Goal: Find specific page/section: Find specific page/section

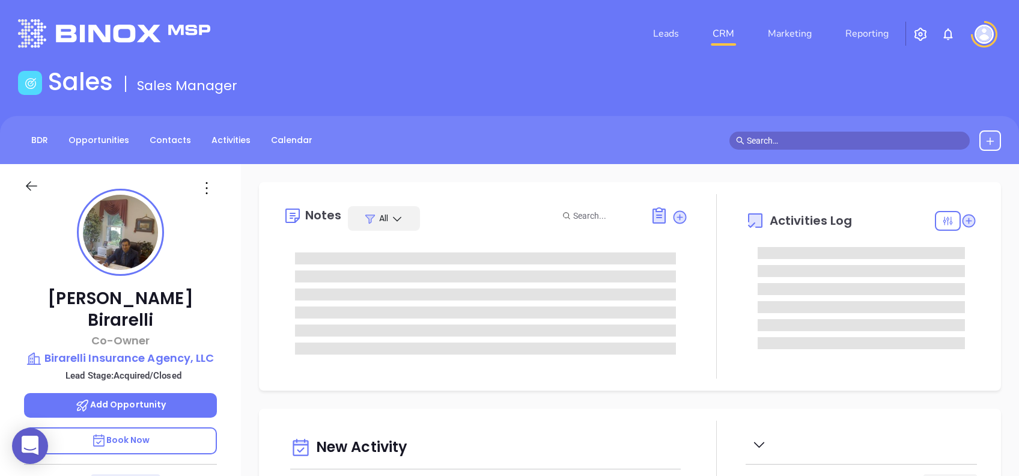
type input "08/15/2025"
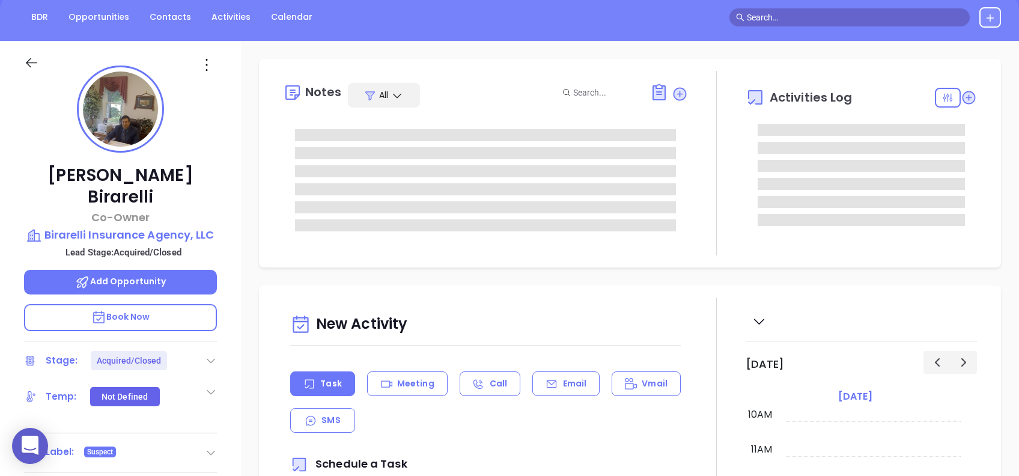
scroll to position [160, 0]
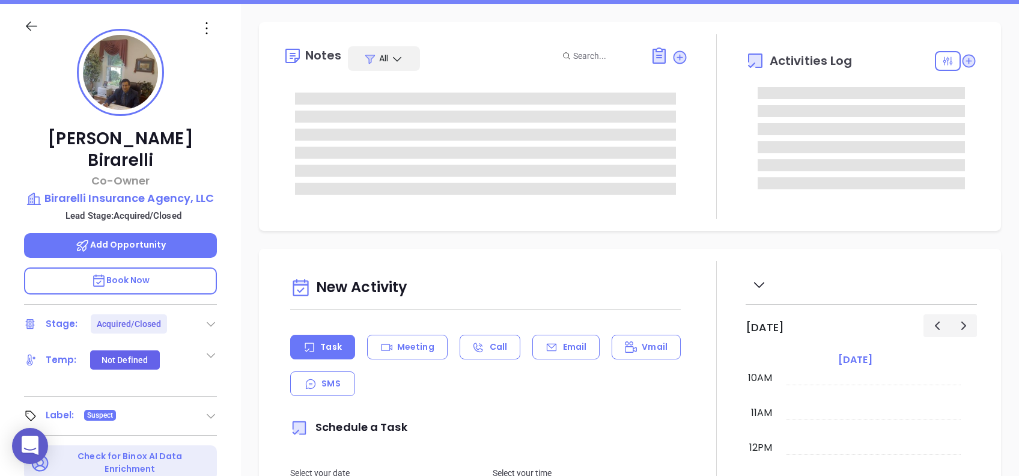
type input "Alejandra Lara"
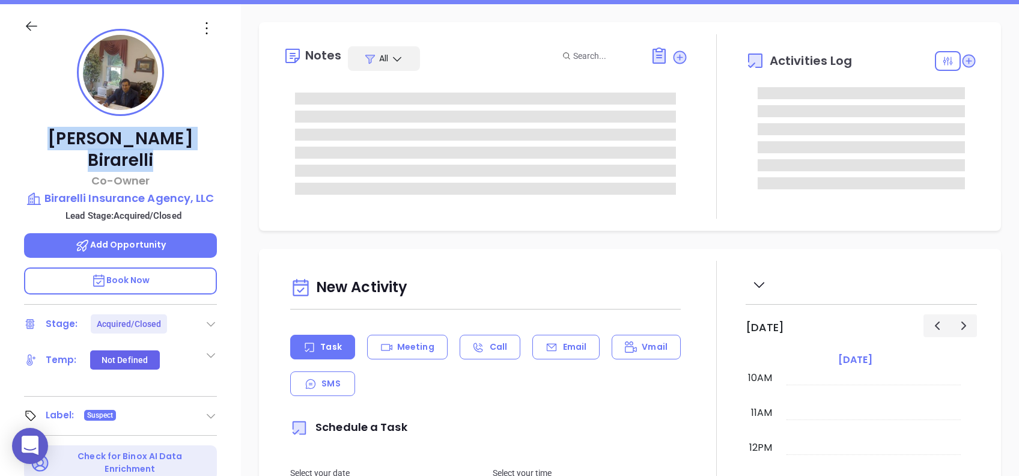
drag, startPoint x: 207, startPoint y: 138, endPoint x: 56, endPoint y: 135, distance: 150.2
click at [56, 135] on p "James Birarelli" at bounding box center [120, 149] width 193 height 43
copy p "James Birarelli"
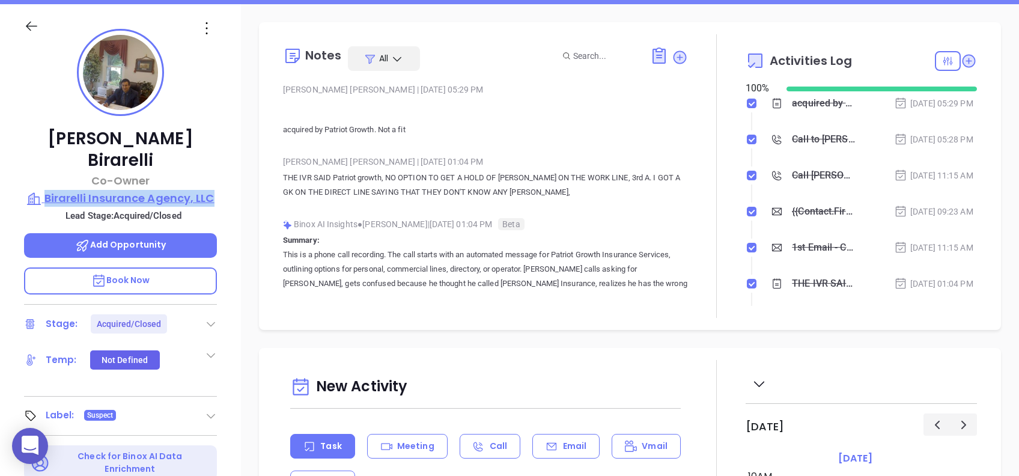
drag, startPoint x: 226, startPoint y: 174, endPoint x: 43, endPoint y: 169, distance: 182.7
click at [43, 169] on div "James Birarelli Co-Owner Birarelli Insurance Agency, LLC Lead Stage: Acquired/C…" at bounding box center [120, 301] width 241 height 595
copy p "Birarelli Insurance Agency, LLC"
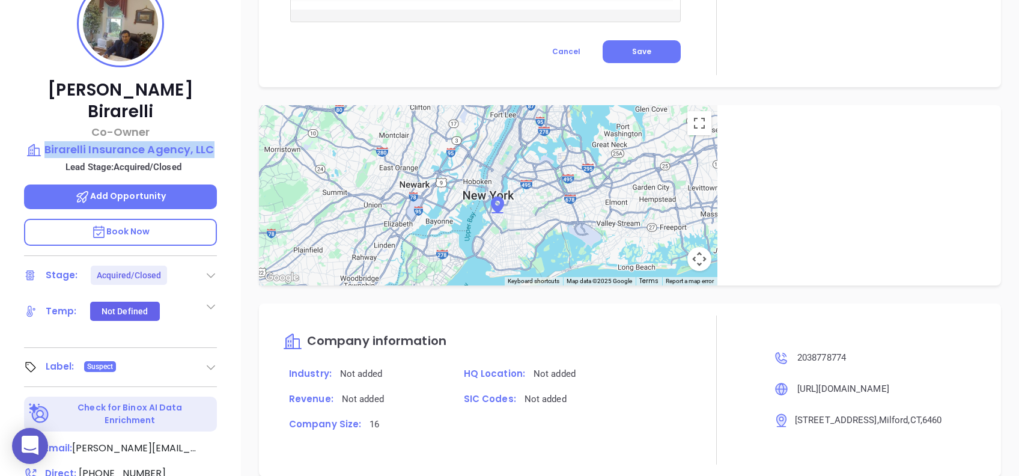
scroll to position [129, 0]
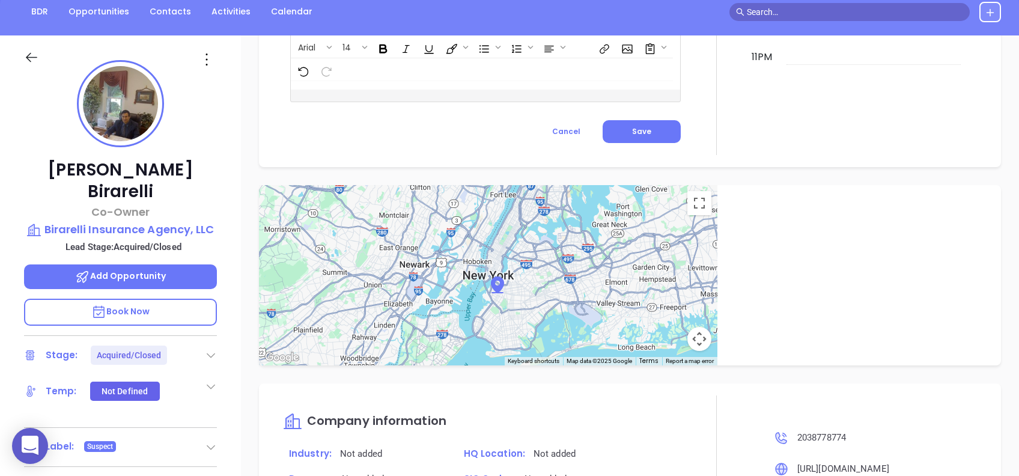
click at [214, 441] on icon at bounding box center [211, 447] width 12 height 12
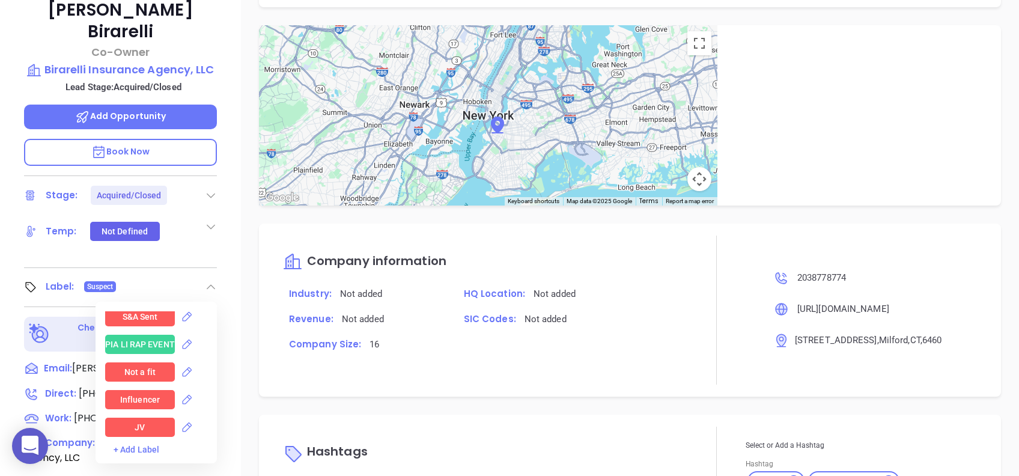
scroll to position [1842, 0]
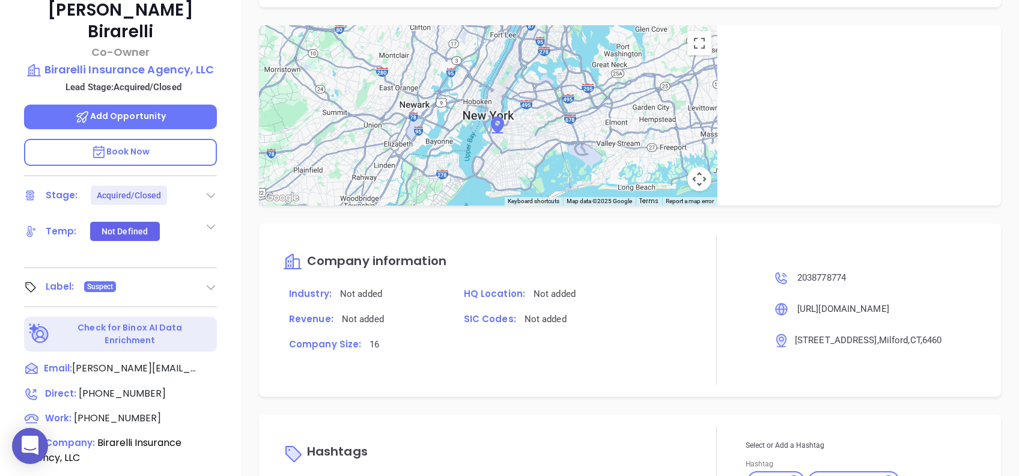
click at [257, 294] on div "Notes All Anabell Dominguez | Aug 14, 2025 05:29 PM acquired by Patriot Growth.…" at bounding box center [630, 296] width 778 height 841
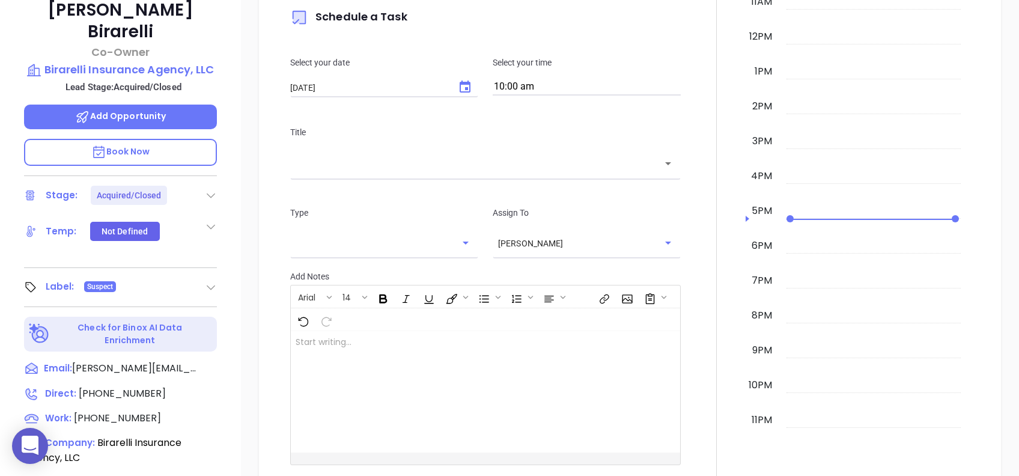
scroll to position [263, 0]
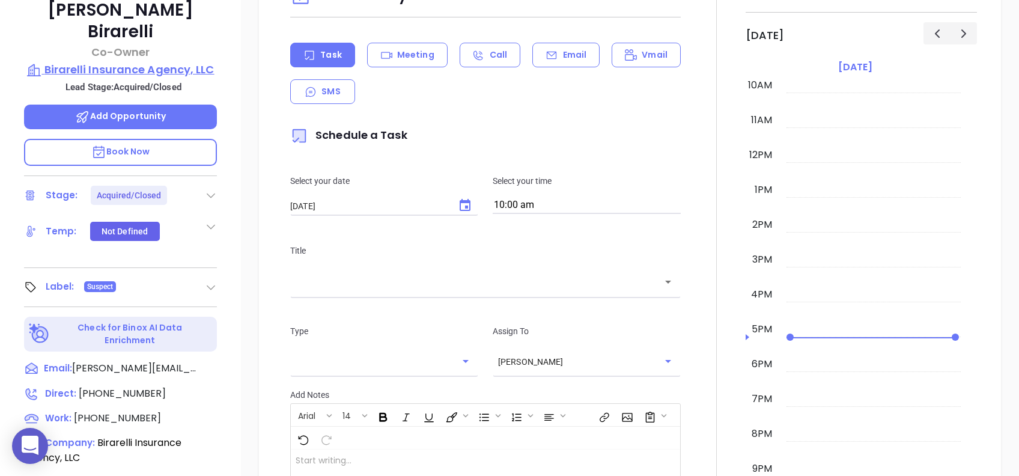
click at [162, 61] on p "Birarelli Insurance Agency, LLC" at bounding box center [120, 69] width 193 height 17
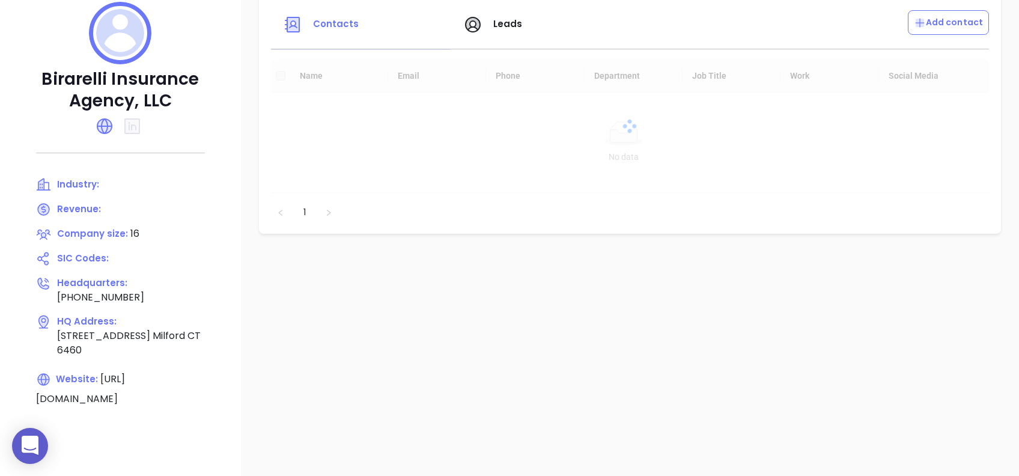
scroll to position [91, 0]
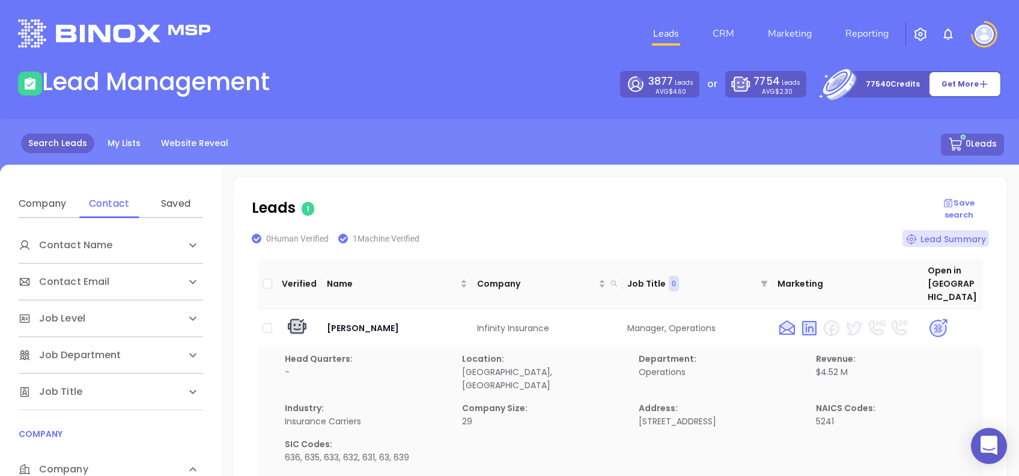
scroll to position [160, 0]
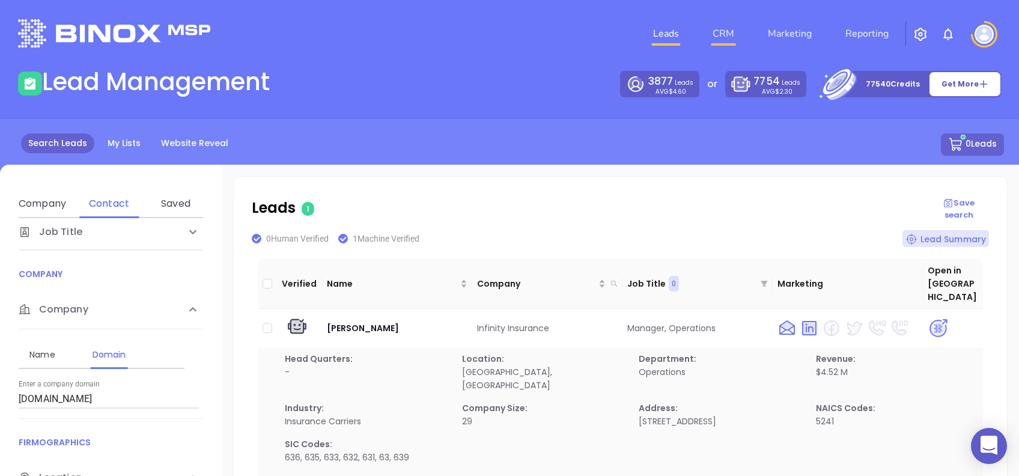
click at [726, 22] on link "CRM" at bounding box center [723, 34] width 31 height 24
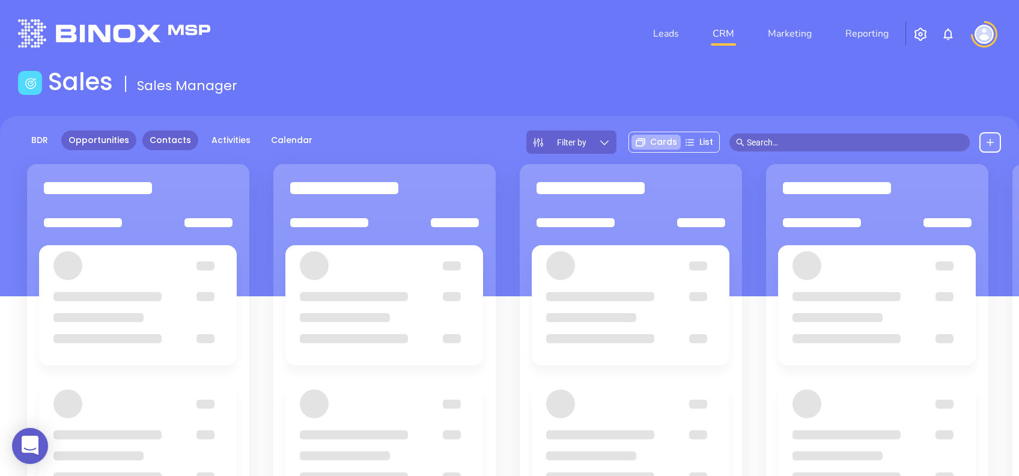
click at [166, 144] on link "Contacts" at bounding box center [170, 140] width 56 height 20
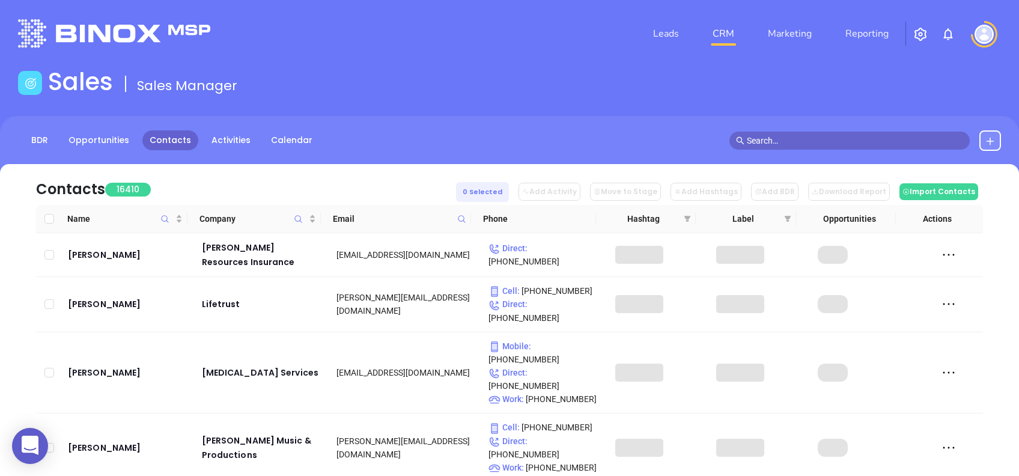
click at [461, 219] on icon at bounding box center [461, 218] width 9 height 9
paste input "csrp.info"
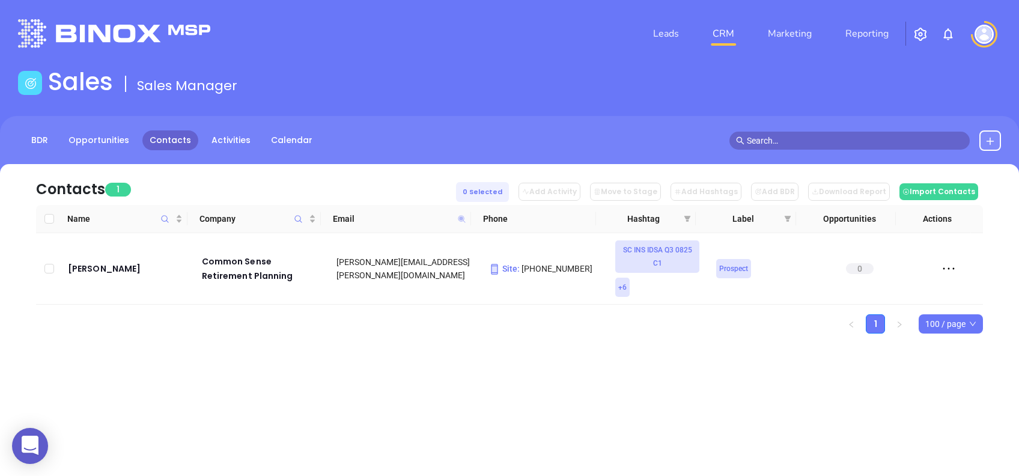
click at [459, 218] on icon at bounding box center [461, 218] width 9 height 9
paste input "ibinc.com"
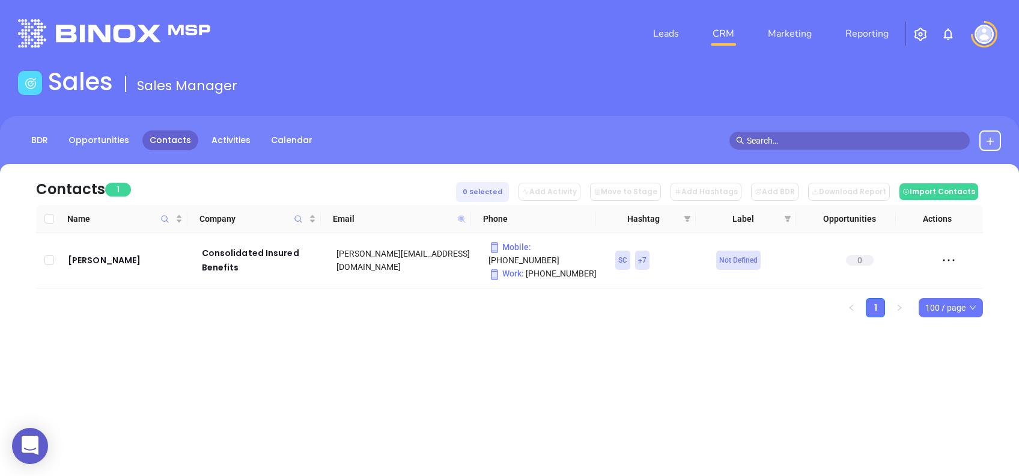
click at [460, 219] on icon at bounding box center [461, 218] width 7 height 7
paste input "sifford-stine"
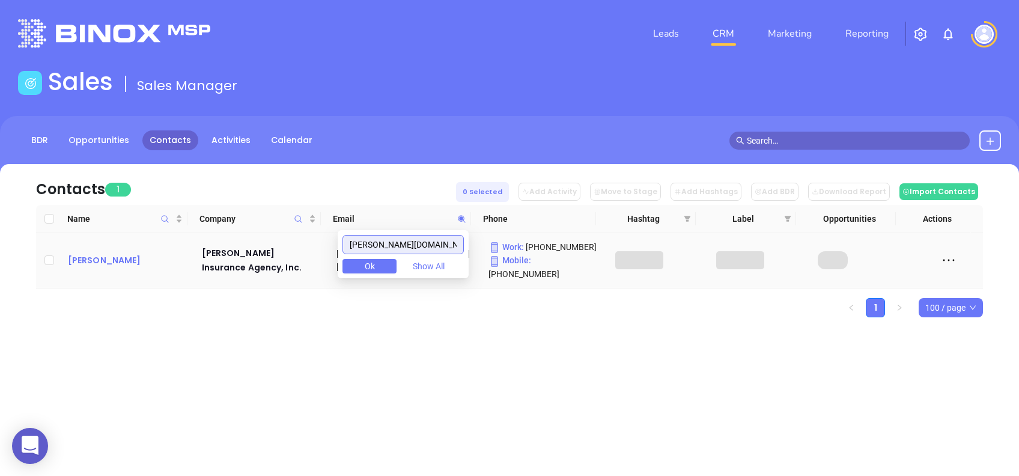
type input "sifford-stine.com"
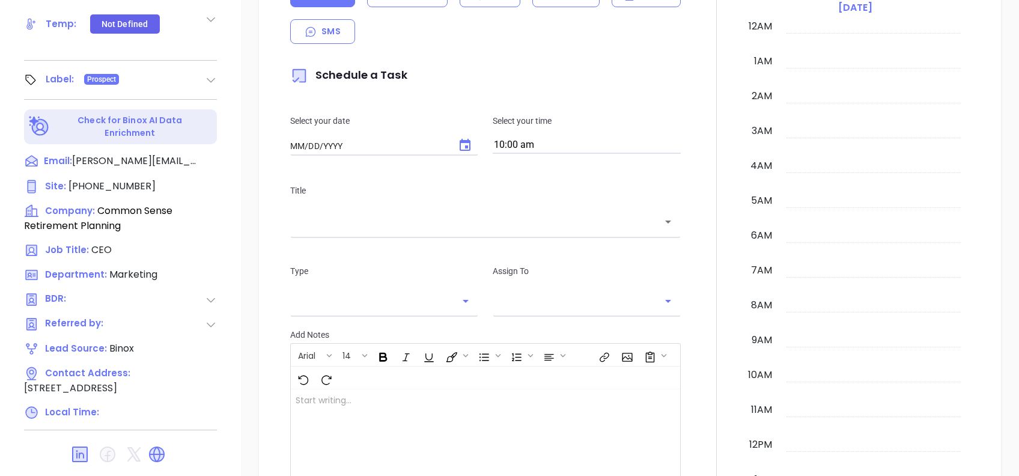
scroll to position [529, 0]
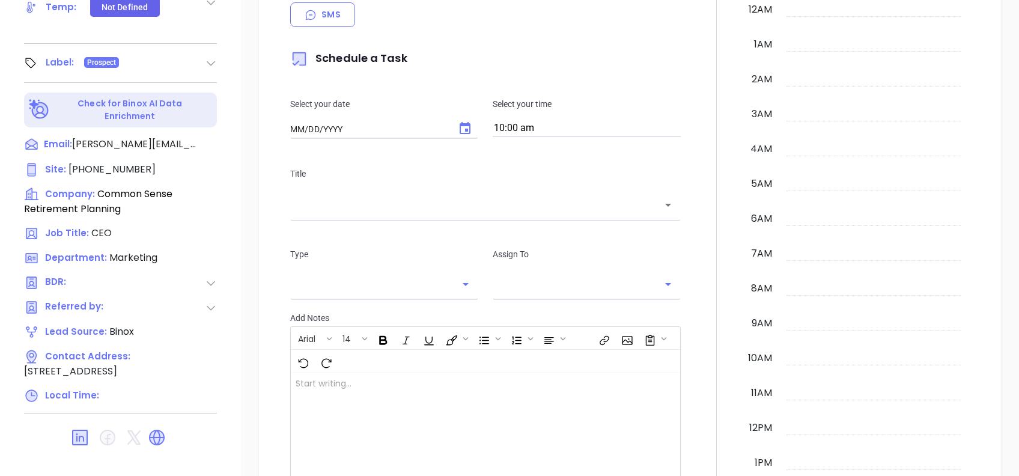
type input "[DATE]"
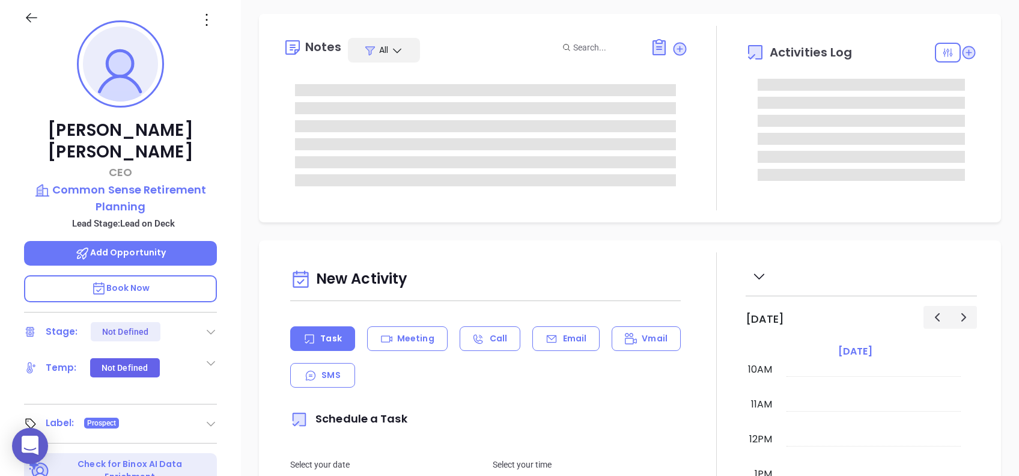
scroll to position [48, 0]
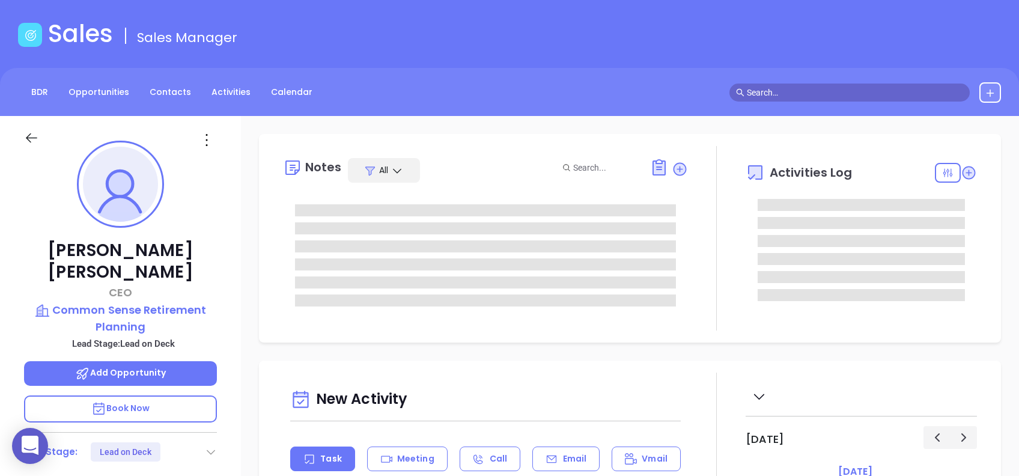
type input "[PERSON_NAME]"
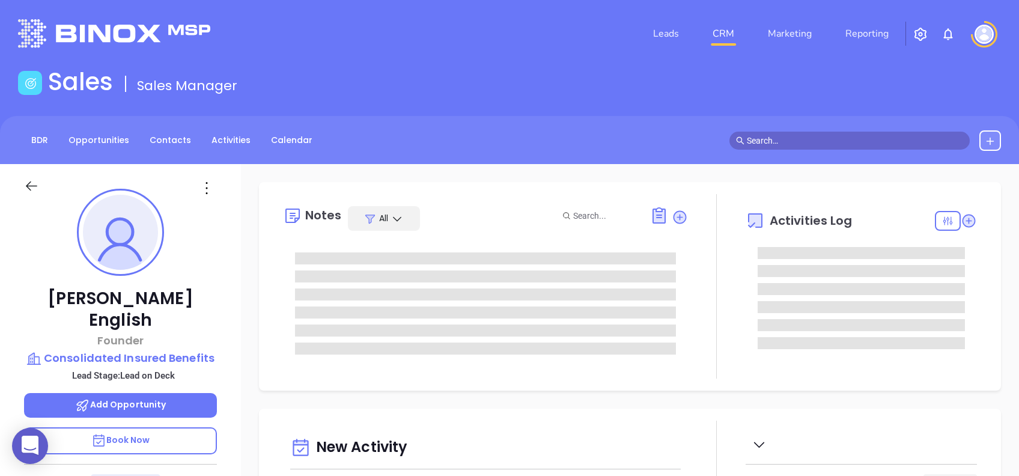
type input "[DATE]"
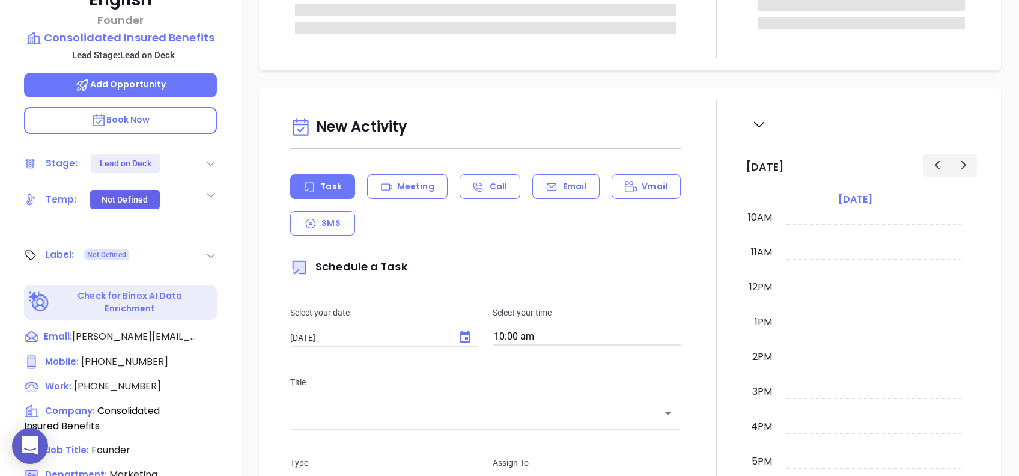
scroll to position [400, 0]
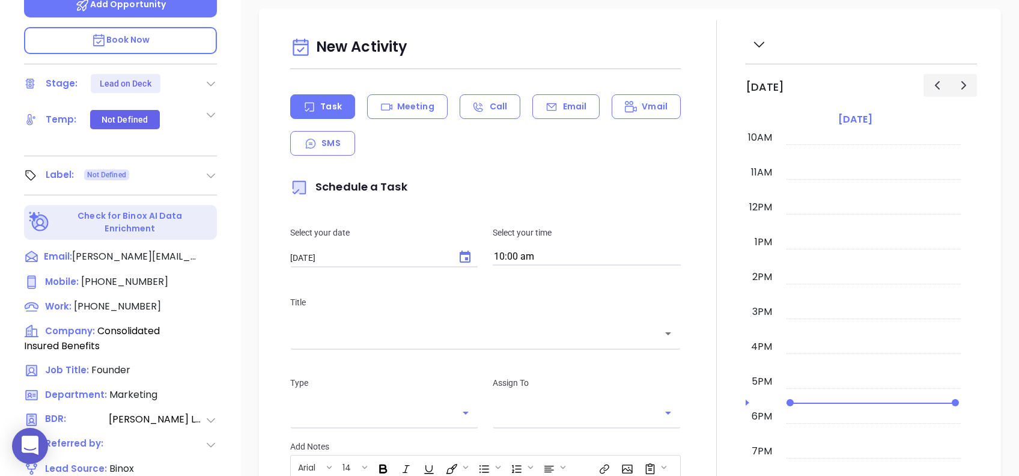
type input "[PERSON_NAME]"
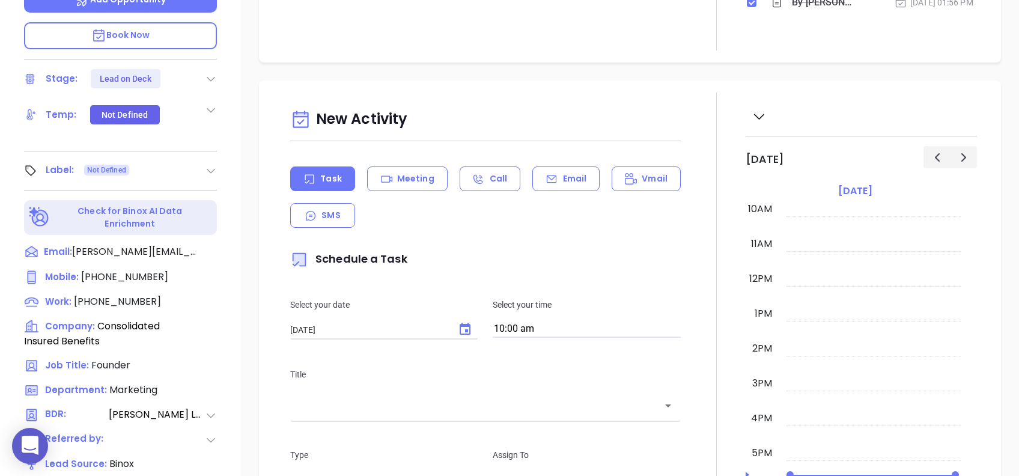
scroll to position [529, 0]
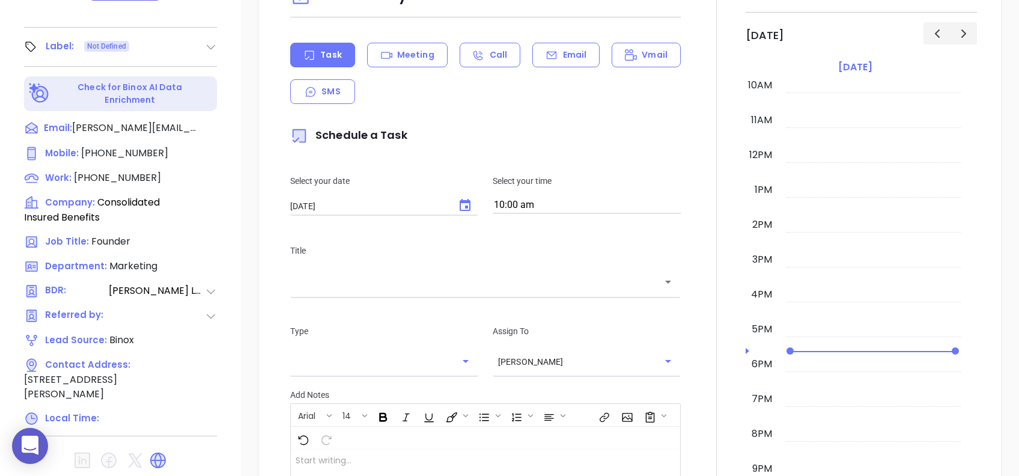
drag, startPoint x: 160, startPoint y: 427, endPoint x: 148, endPoint y: 424, distance: 11.7
click at [147, 446] on div at bounding box center [120, 460] width 193 height 29
click at [154, 452] on icon at bounding box center [158, 460] width 16 height 16
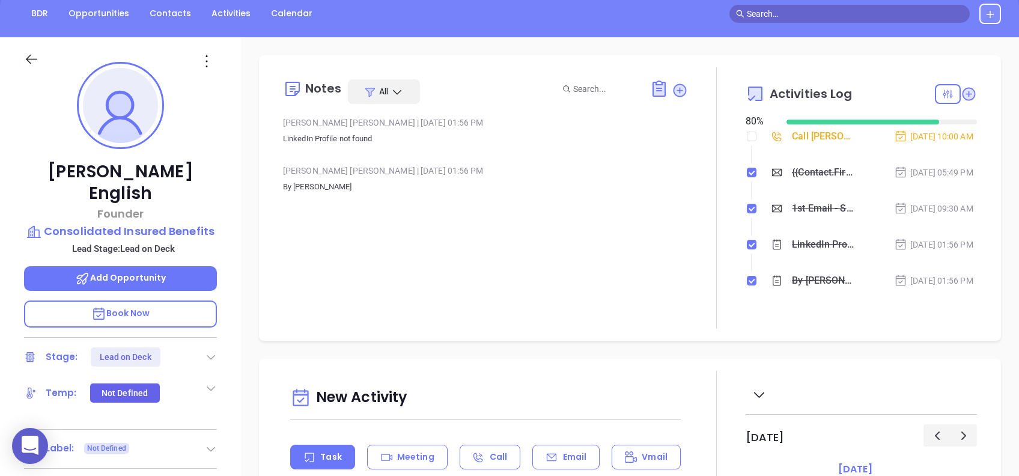
scroll to position [0, 0]
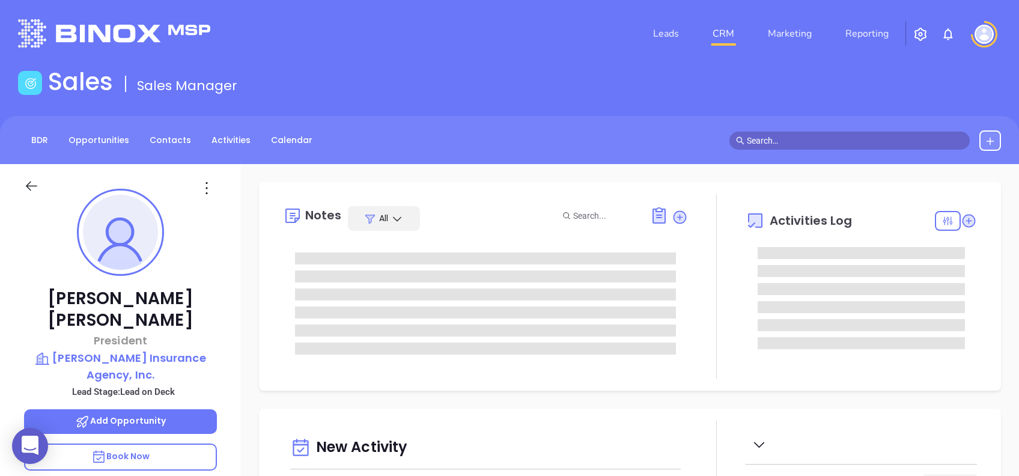
type input "[DATE]"
type input "[PERSON_NAME]"
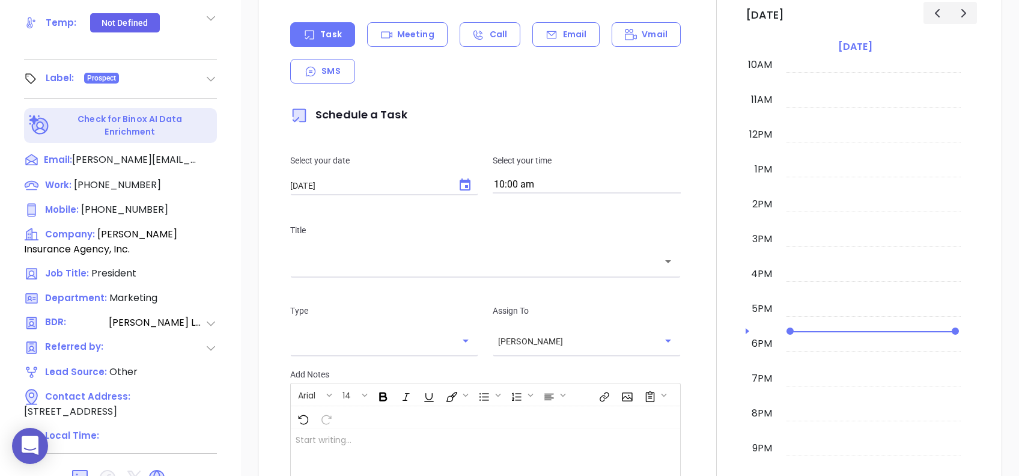
scroll to position [529, 0]
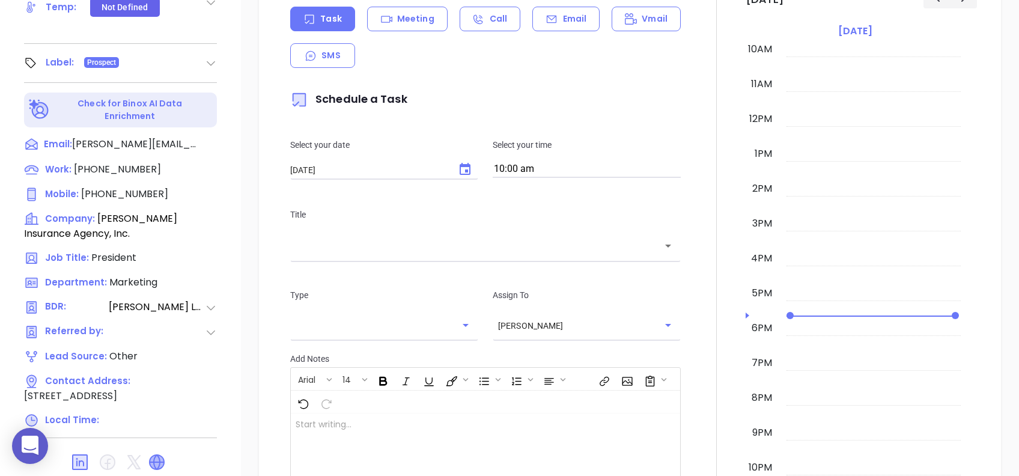
click at [157, 455] on icon at bounding box center [157, 462] width 14 height 14
